Goal: Check status: Check status

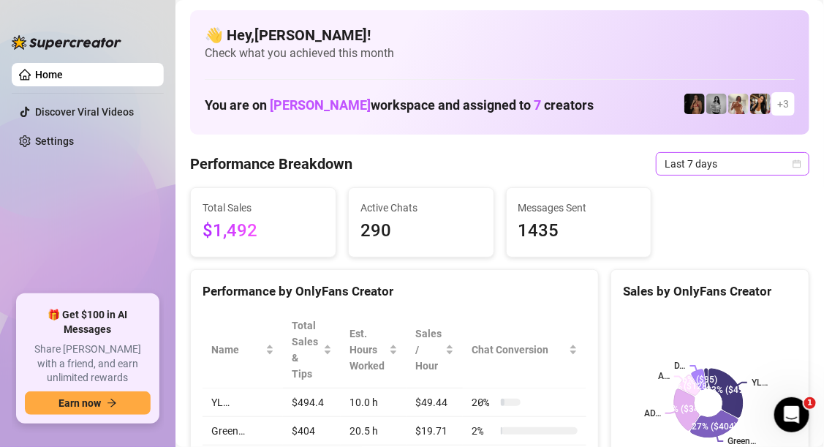
click at [789, 172] on span "Last 7 days" at bounding box center [733, 164] width 136 height 22
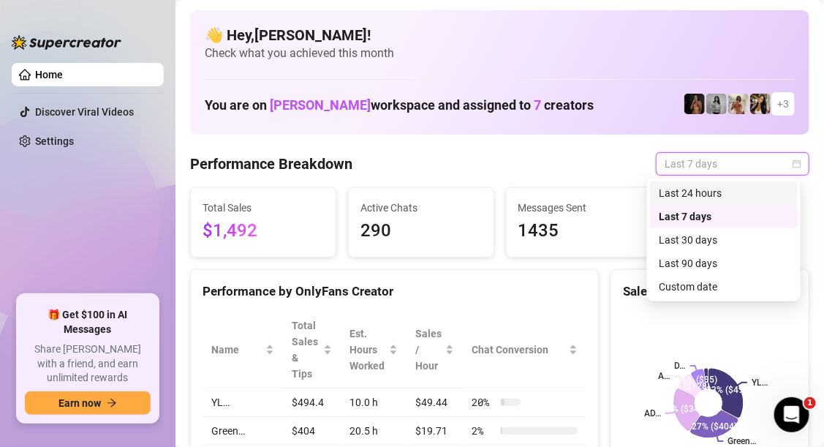
click at [732, 188] on div "Last 24 hours" at bounding box center [724, 193] width 130 height 16
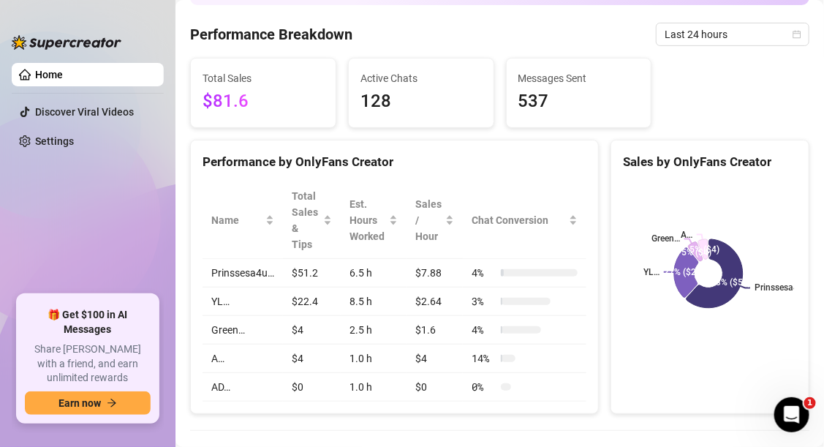
scroll to position [117, 0]
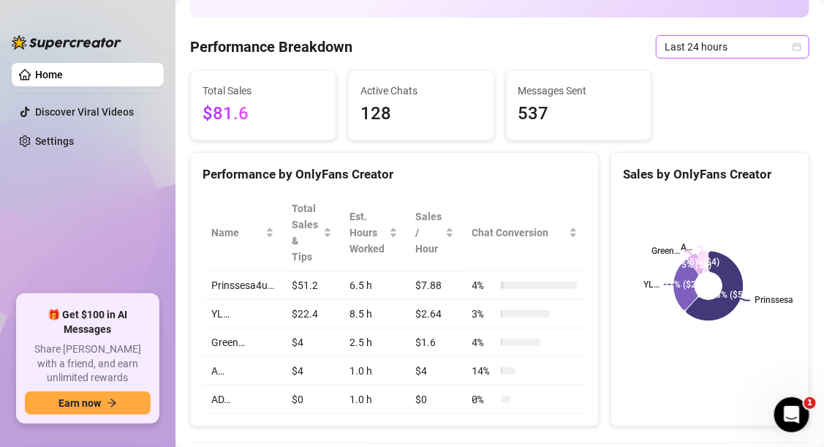
click at [793, 42] on icon "calendar" at bounding box center [797, 46] width 9 height 9
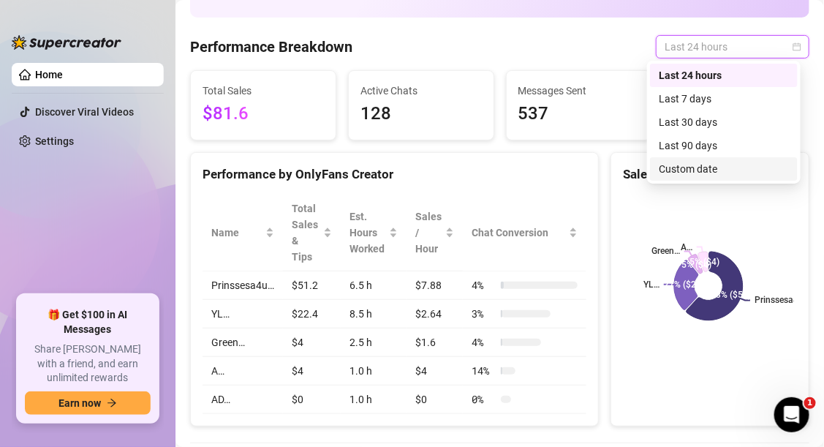
click at [676, 173] on div "Custom date" at bounding box center [724, 169] width 130 height 16
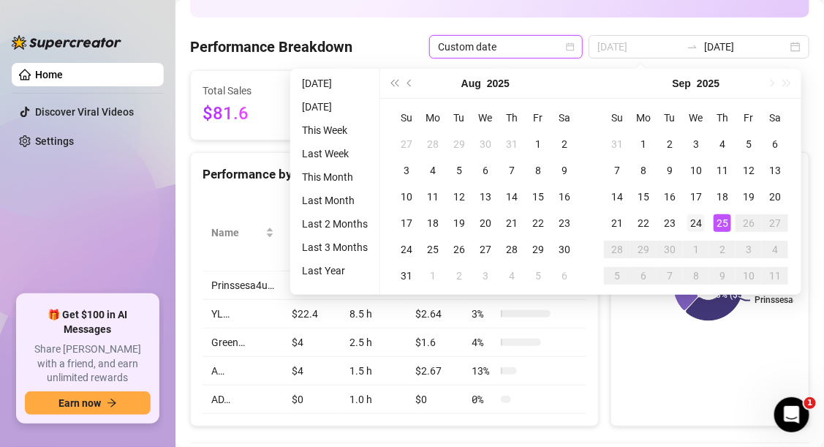
type input "[DATE]"
click at [697, 225] on div "24" at bounding box center [697, 223] width 18 height 18
click at [718, 221] on div "25" at bounding box center [723, 223] width 18 height 18
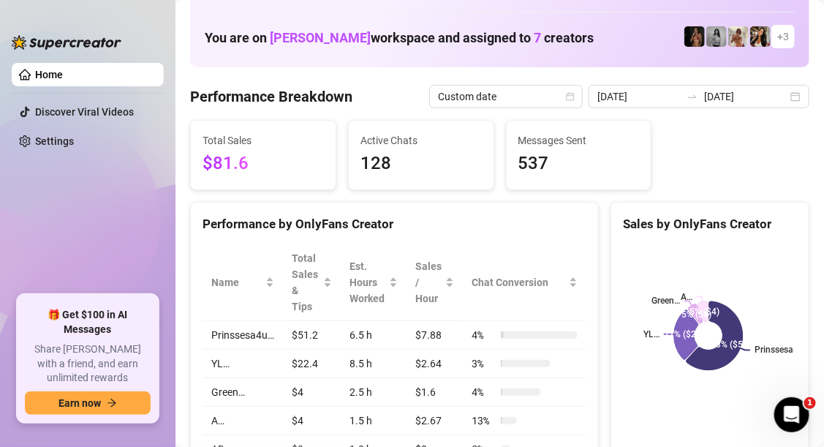
scroll to position [14, 0]
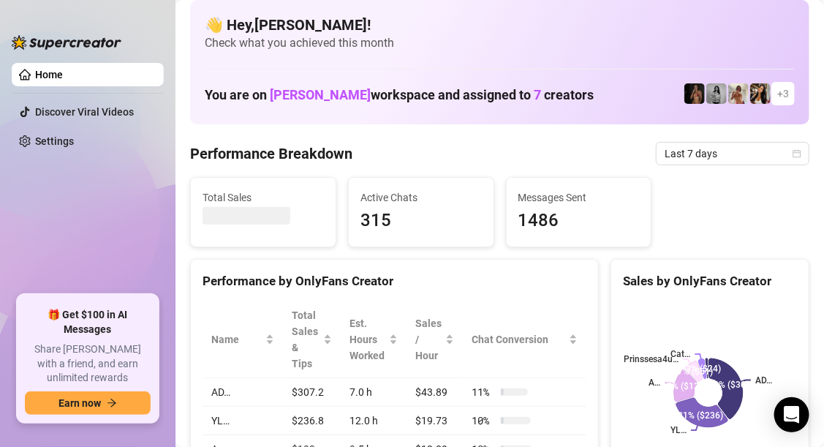
scroll to position [63, 0]
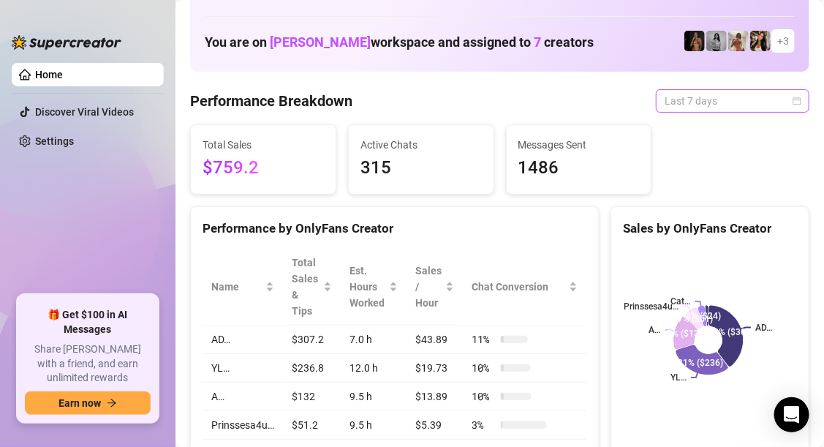
click at [781, 103] on span "Last 7 days" at bounding box center [733, 101] width 136 height 22
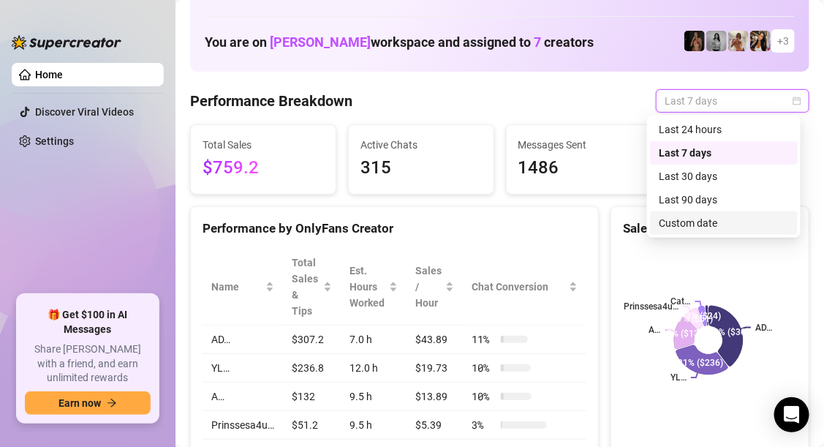
click at [696, 226] on div "Custom date" at bounding box center [724, 223] width 130 height 16
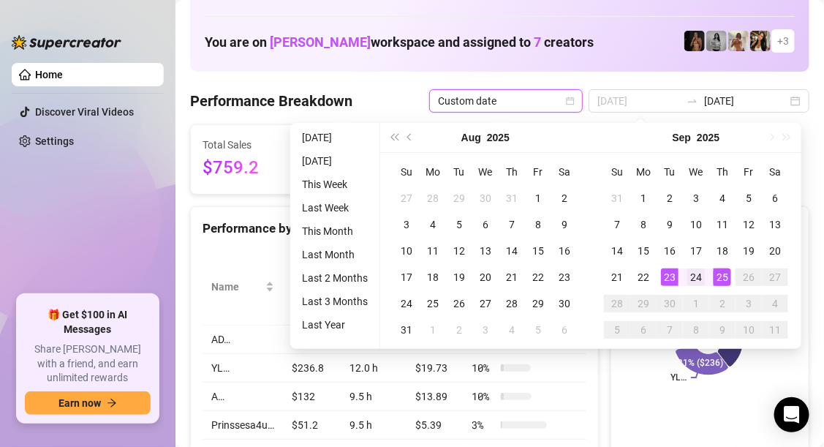
type input "[DATE]"
click at [705, 287] on td "24" at bounding box center [696, 277] width 26 height 26
click at [715, 279] on div "25" at bounding box center [723, 277] width 18 height 18
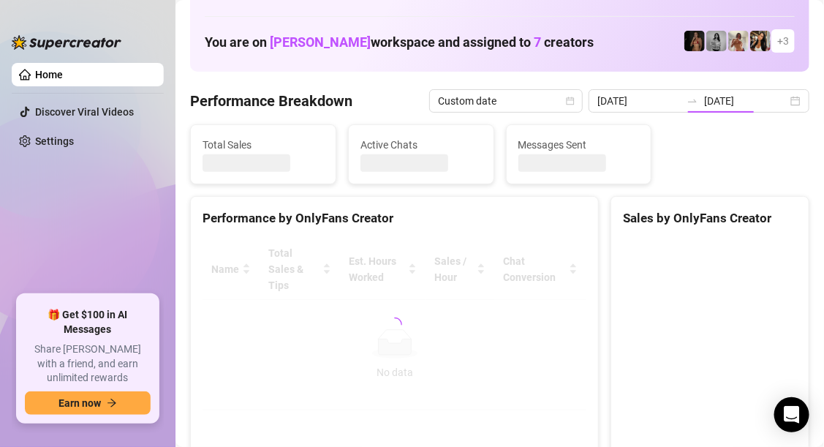
type input "[DATE]"
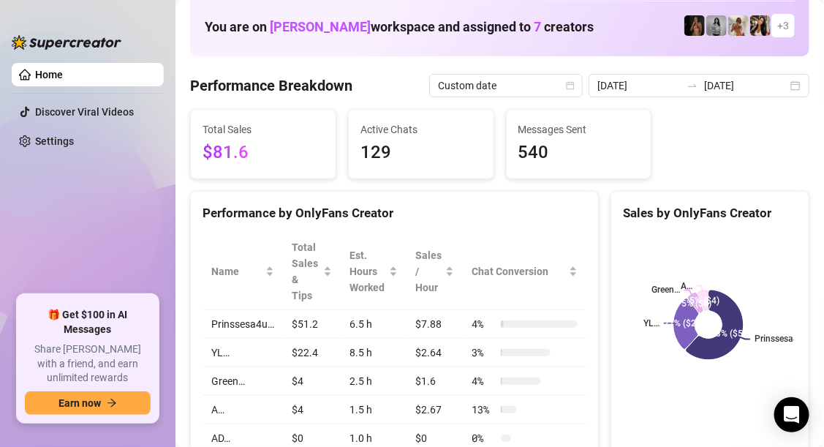
scroll to position [95, 0]
